Goal: Task Accomplishment & Management: Manage account settings

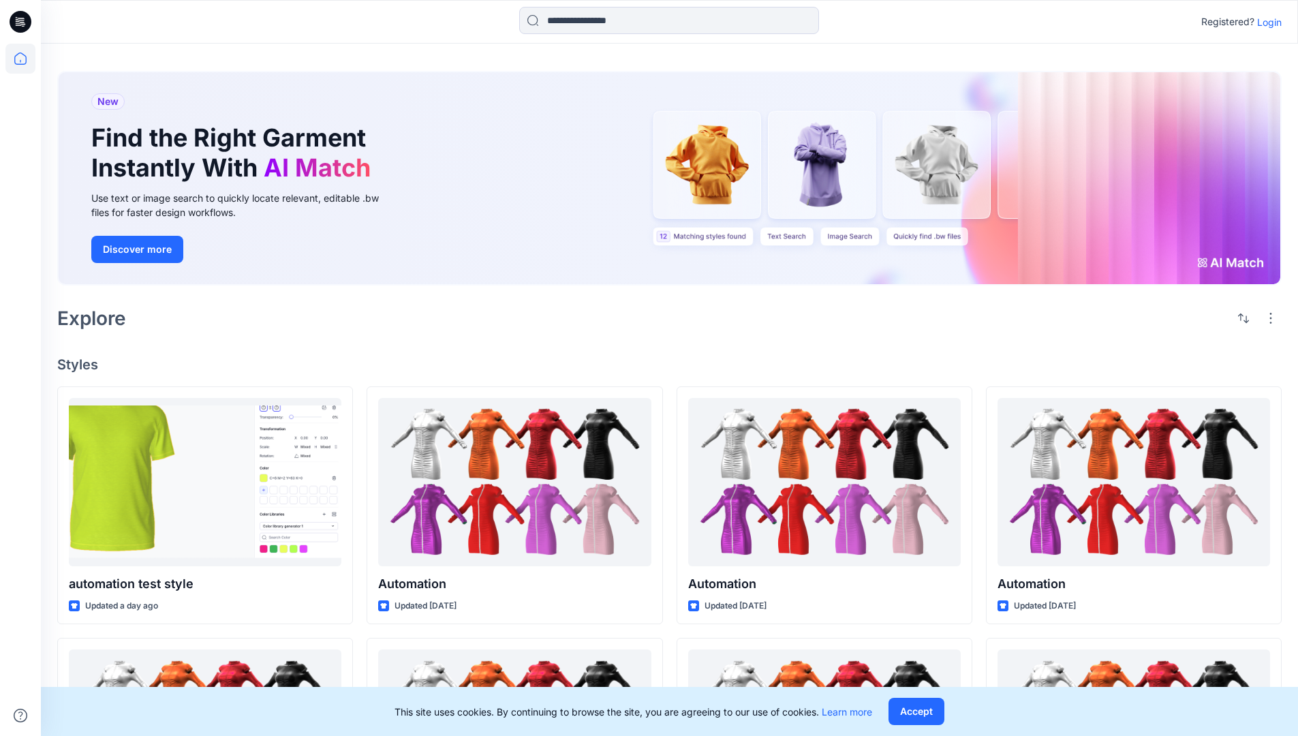
click at [1266, 22] on p "Login" at bounding box center [1269, 22] width 25 height 14
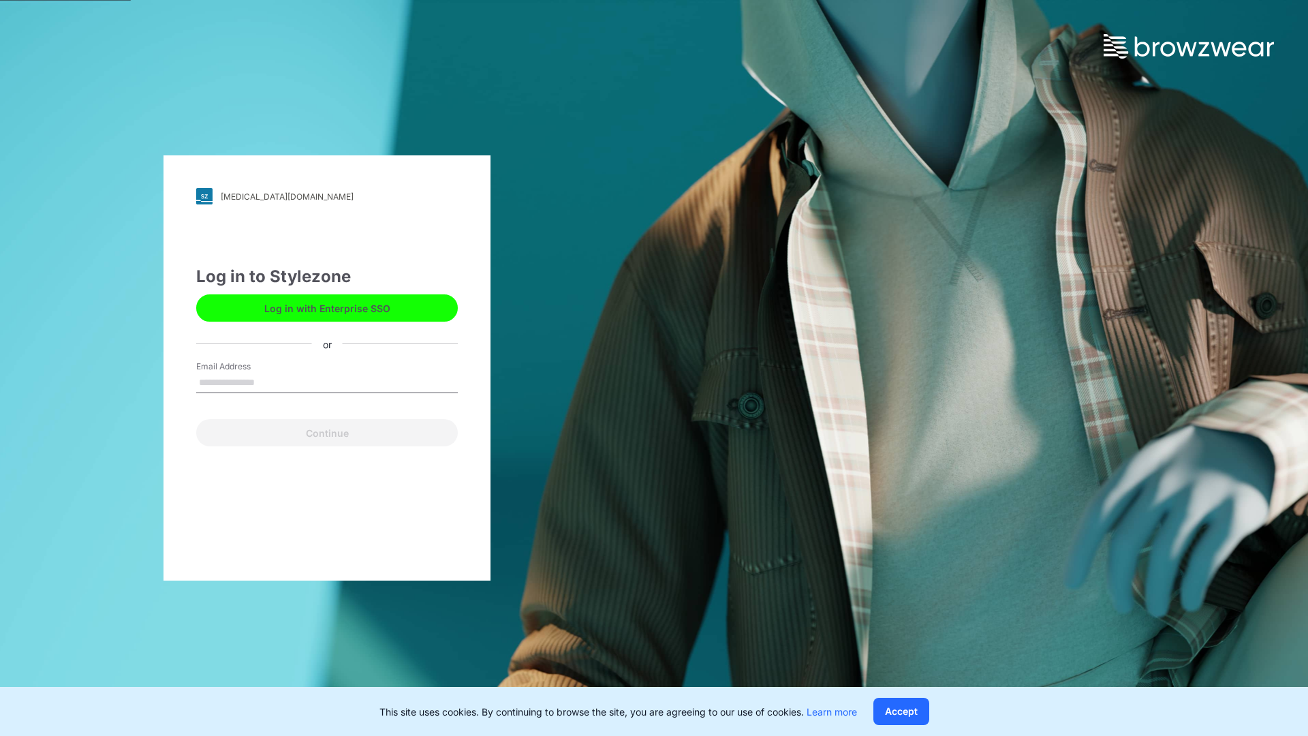
click at [269, 382] on input "Email Address" at bounding box center [327, 383] width 262 height 20
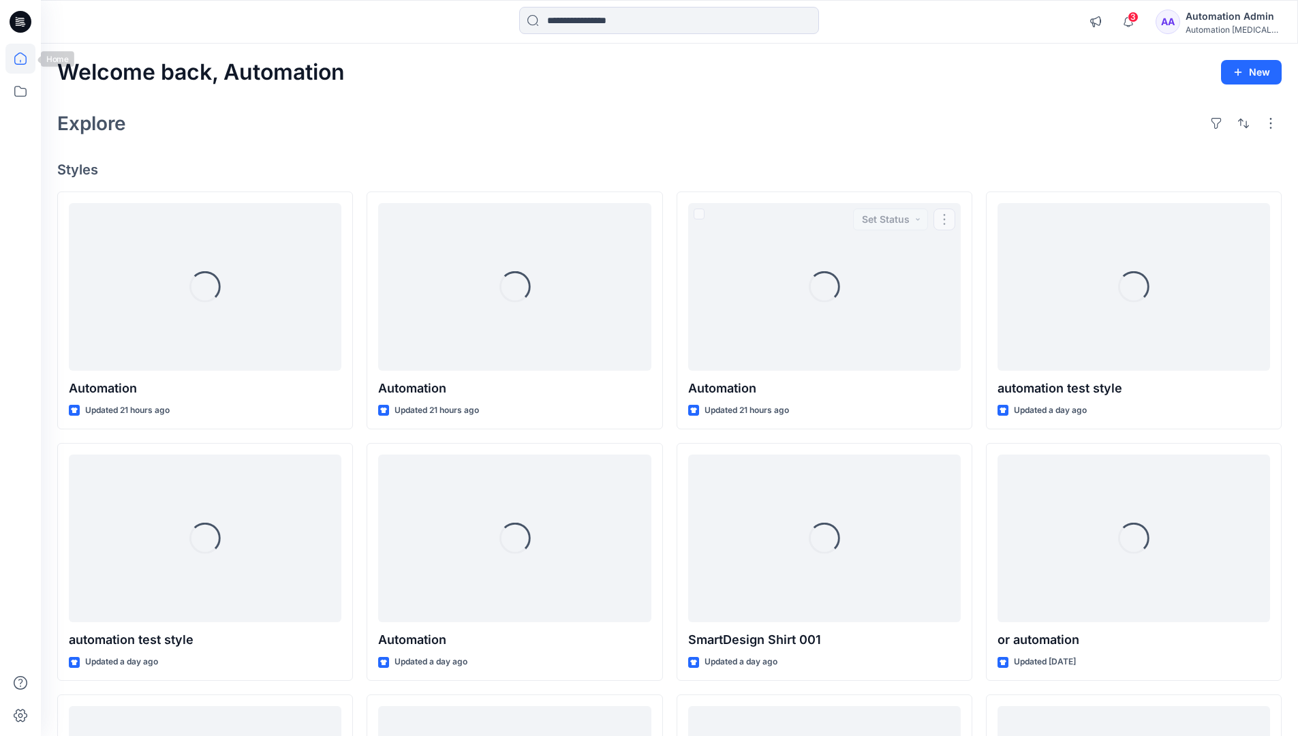
click at [26, 59] on icon at bounding box center [20, 58] width 12 height 12
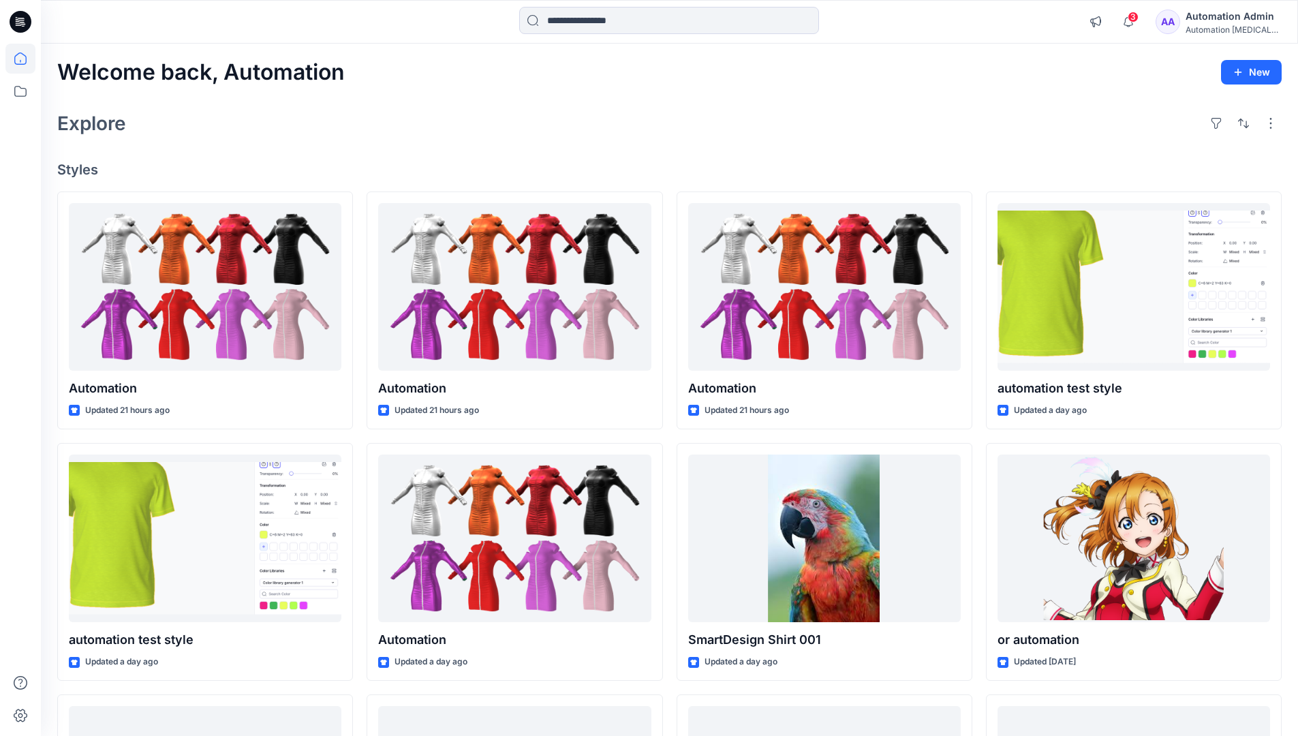
click at [1227, 20] on div "Automation Admin" at bounding box center [1233, 16] width 95 height 16
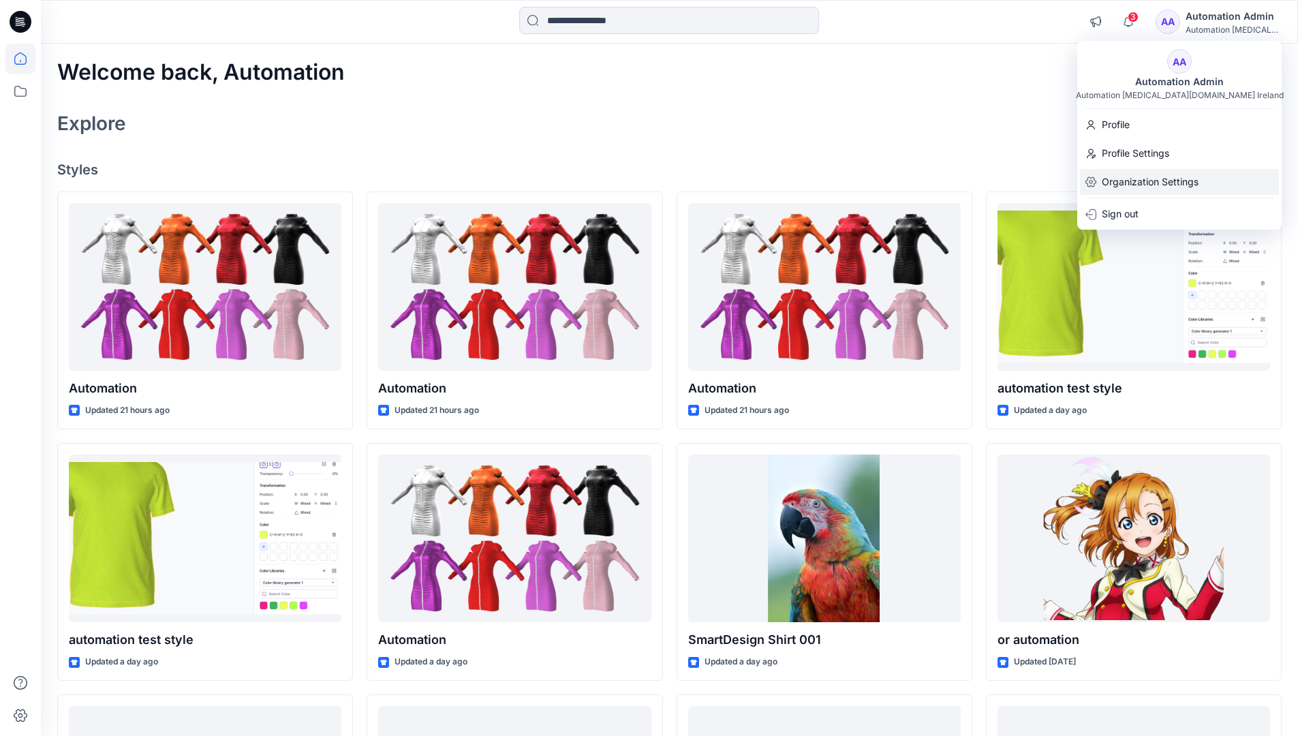
click at [1158, 175] on p "Organization Settings" at bounding box center [1150, 182] width 97 height 26
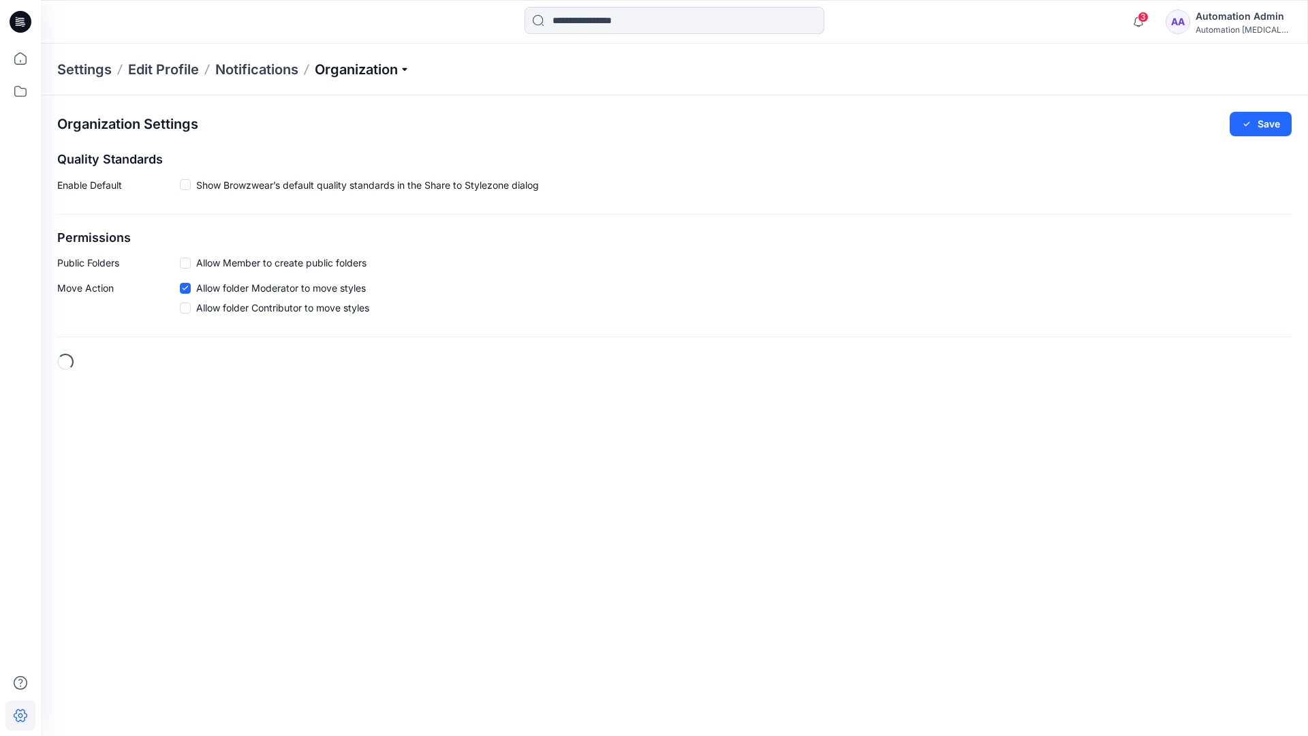
click at [409, 68] on p "Organization" at bounding box center [362, 69] width 95 height 19
click at [358, 153] on link "Edit Style Information Fields" at bounding box center [364, 155] width 199 height 27
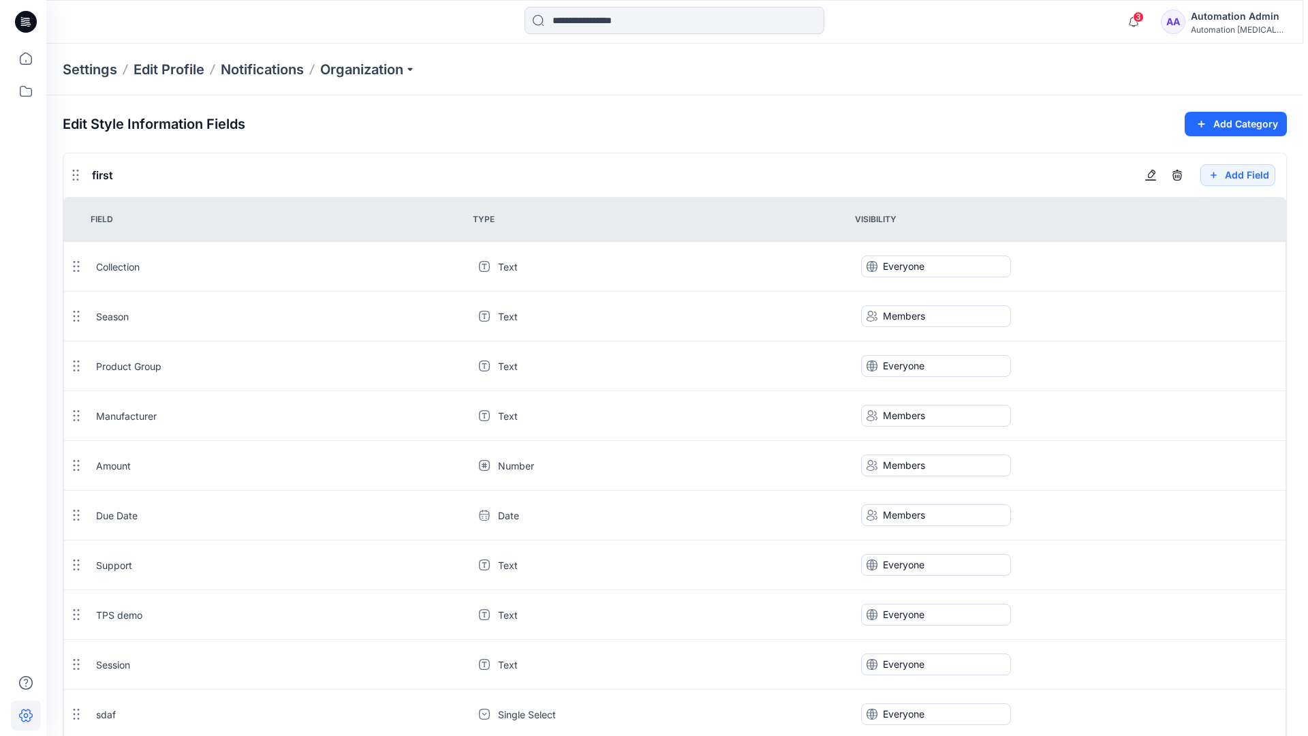
scroll to position [1227, 0]
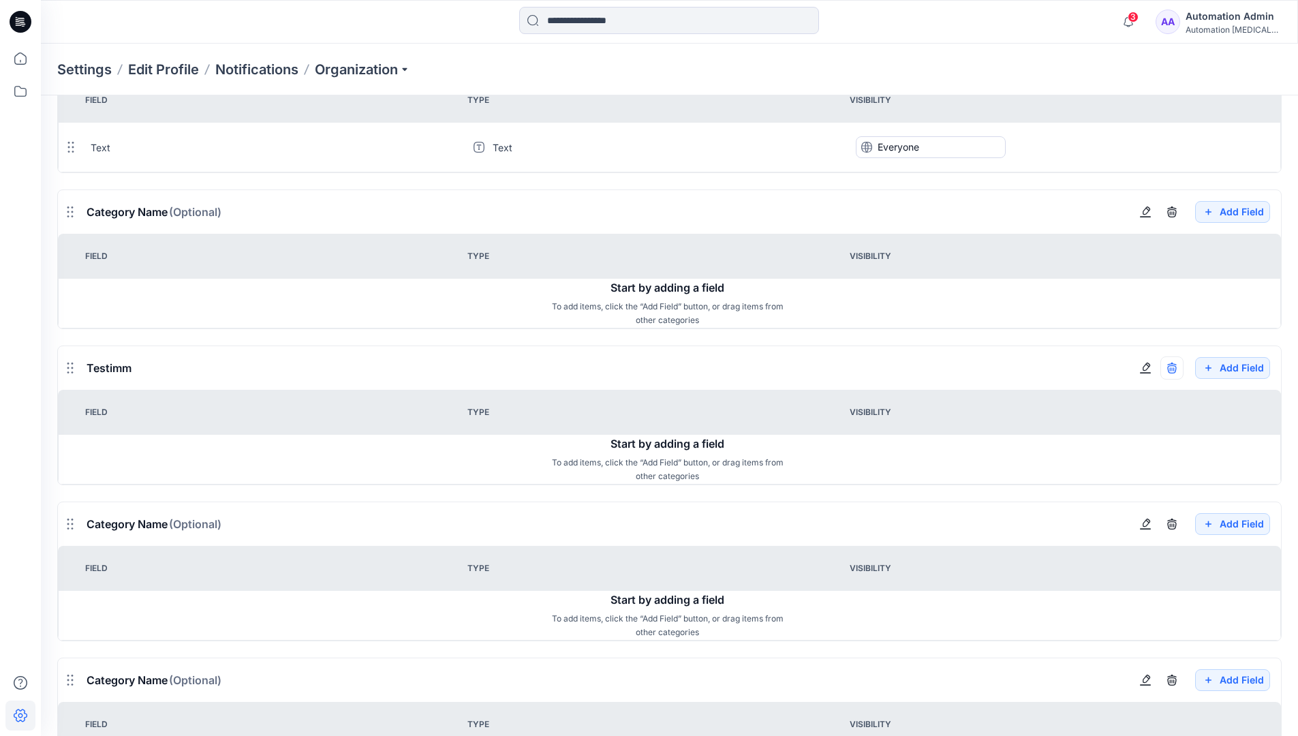
click at [1171, 367] on icon "button" at bounding box center [1172, 367] width 11 height 11
click at [1225, 13] on div "Automation Admin" at bounding box center [1233, 16] width 95 height 16
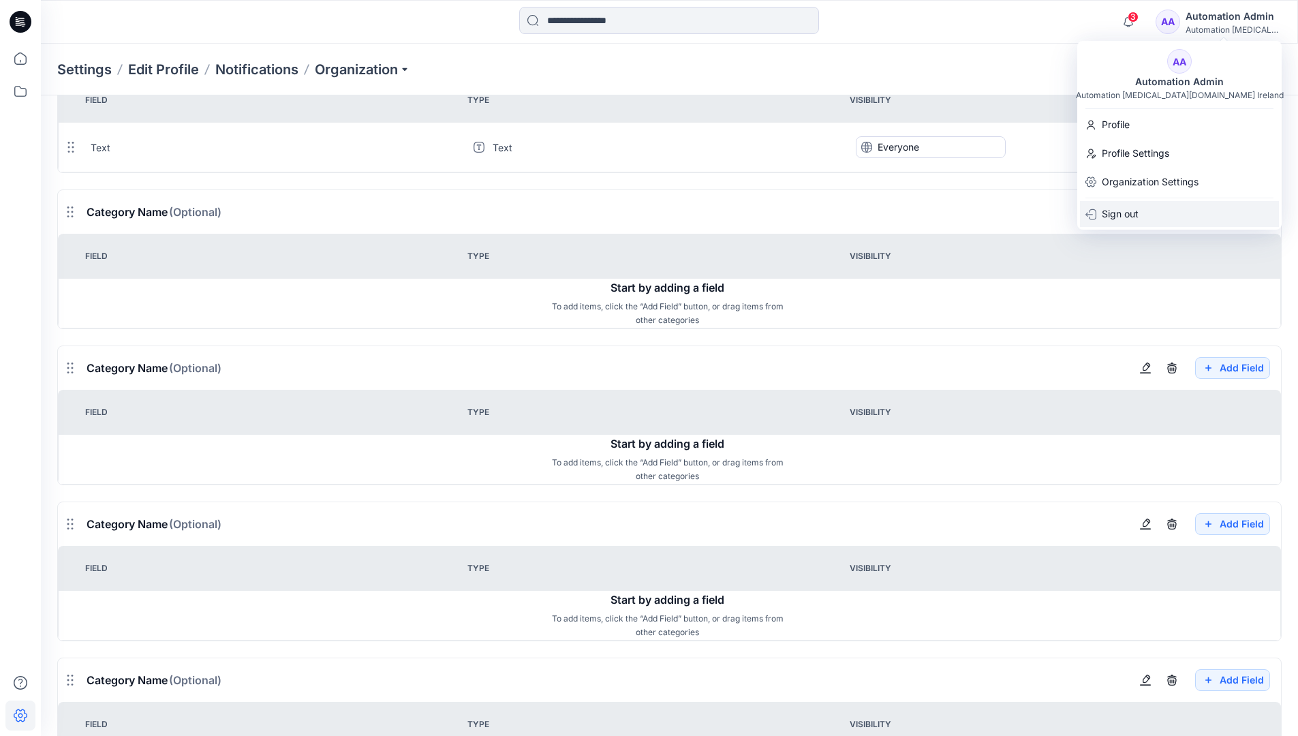
click at [1124, 213] on p "Sign out" at bounding box center [1120, 214] width 37 height 26
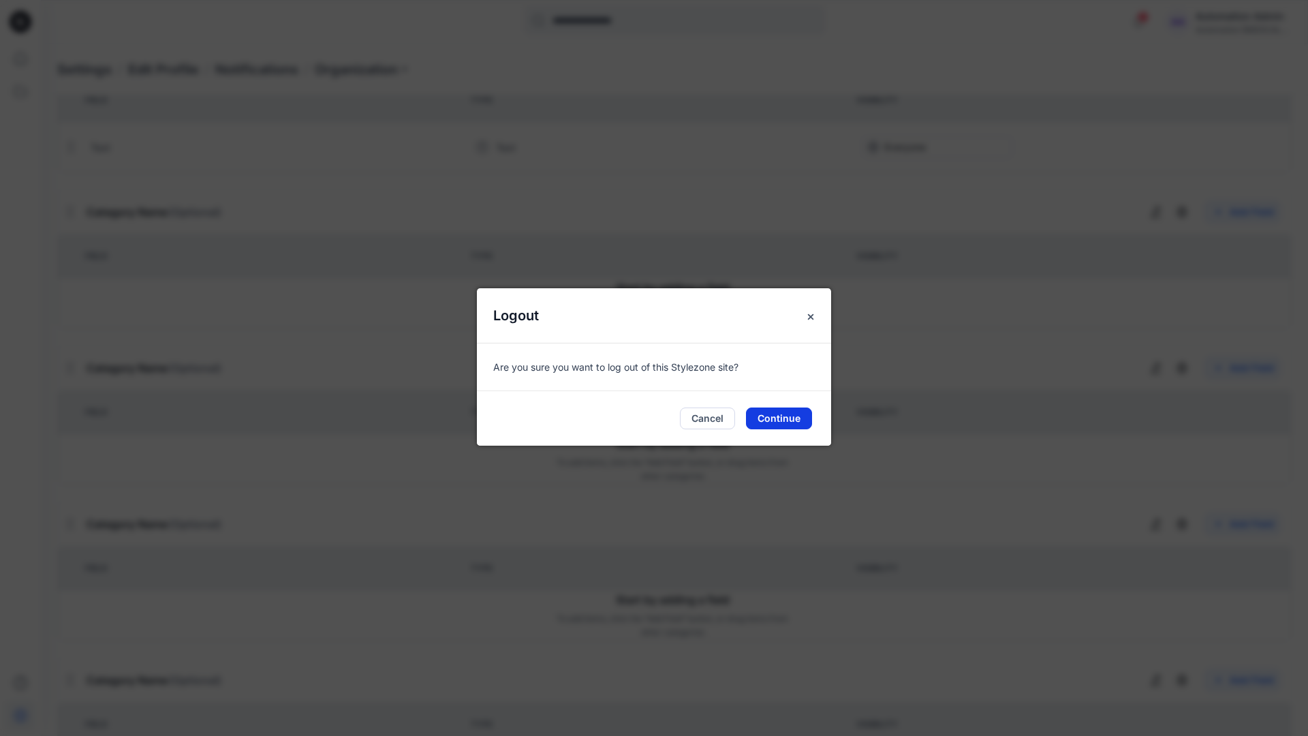
click at [794, 418] on button "Continue" at bounding box center [779, 418] width 66 height 22
